Goal: Navigation & Orientation: Find specific page/section

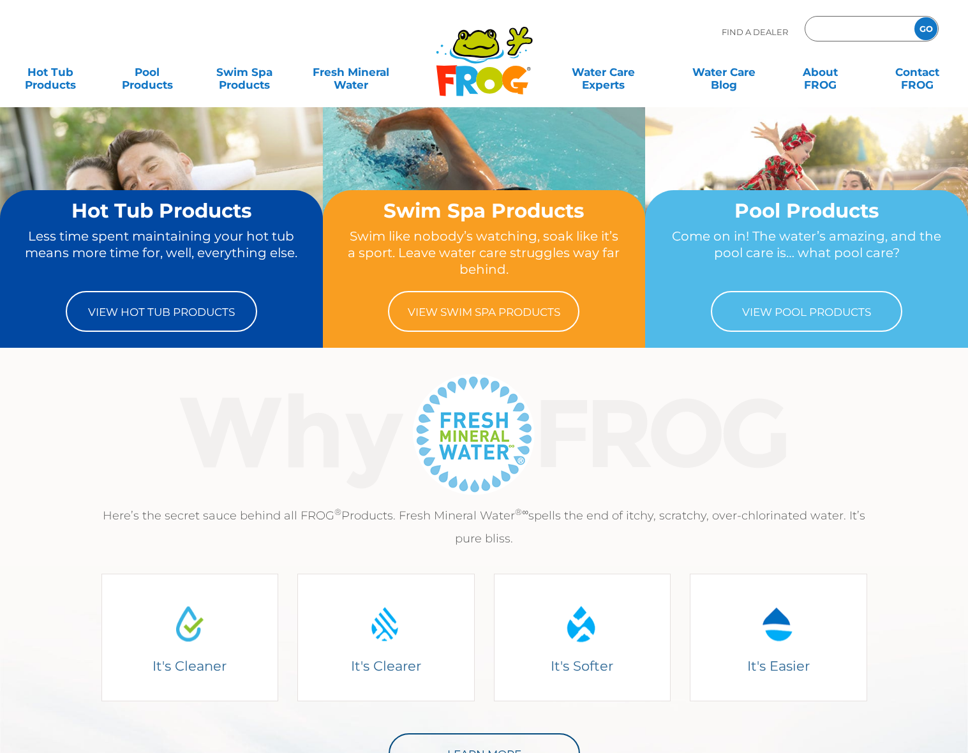
click at [859, 35] on input "Zip Code Form" at bounding box center [858, 29] width 86 height 18
type input "27215"
click at [924, 31] on input "GO" at bounding box center [925, 28] width 23 height 23
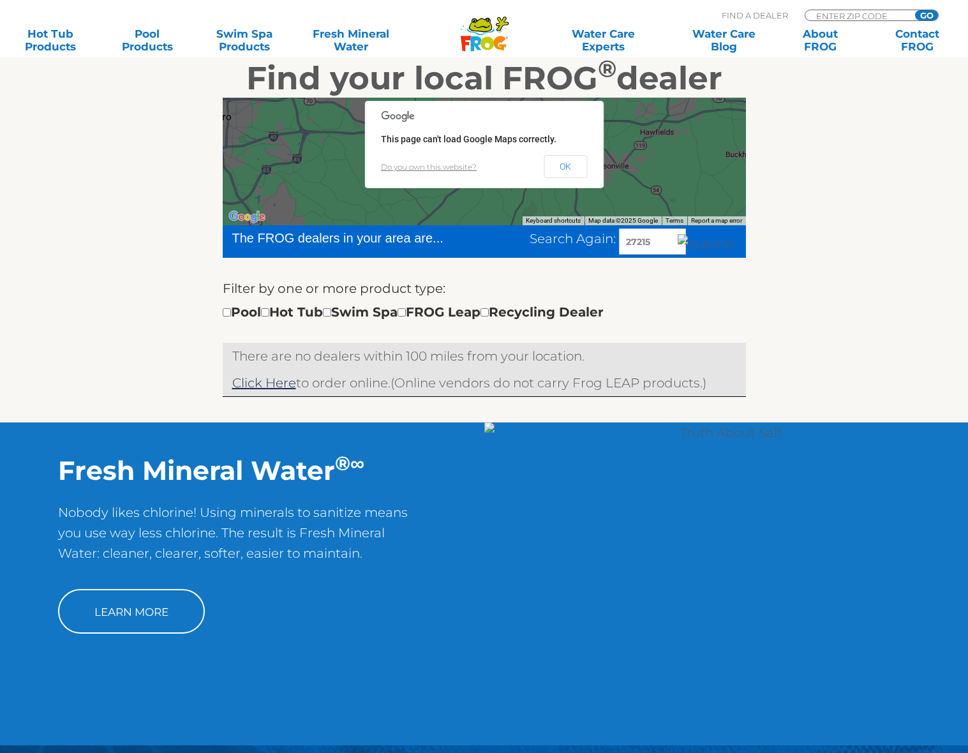
scroll to position [92, 0]
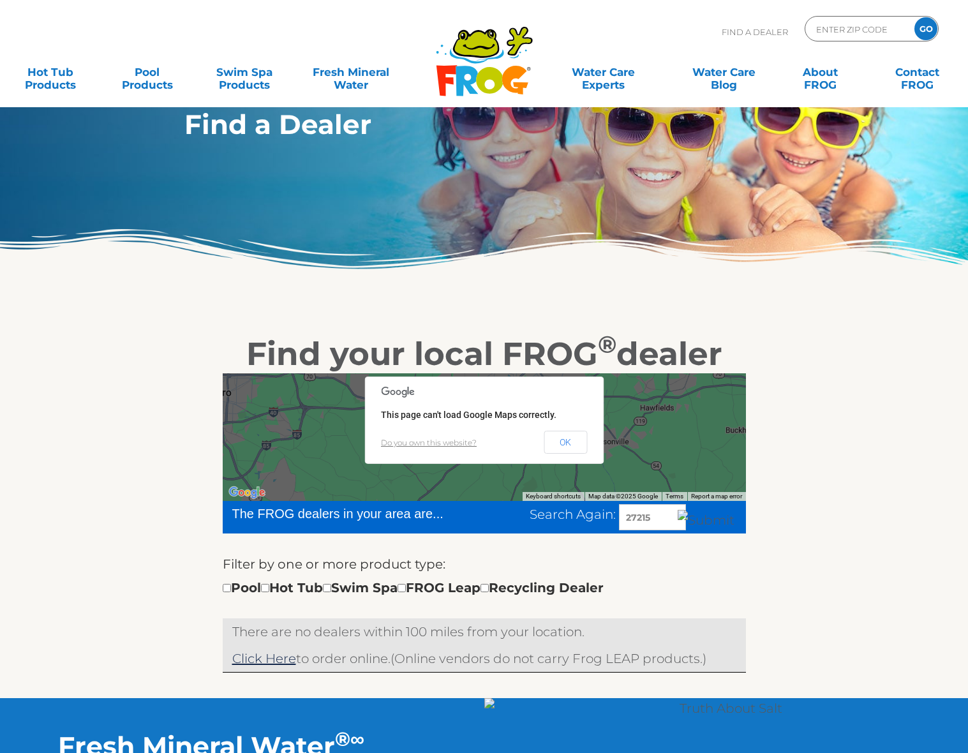
click at [726, 525] on input "image" at bounding box center [705, 520] width 57 height 20
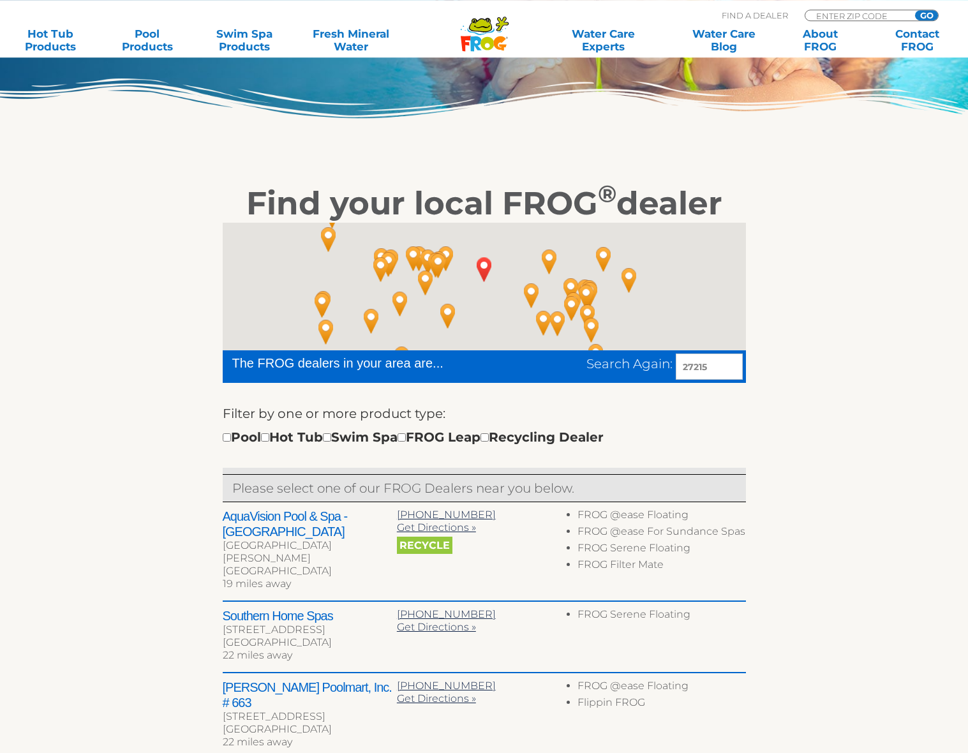
scroll to position [201, 0]
